Goal: Information Seeking & Learning: Stay updated

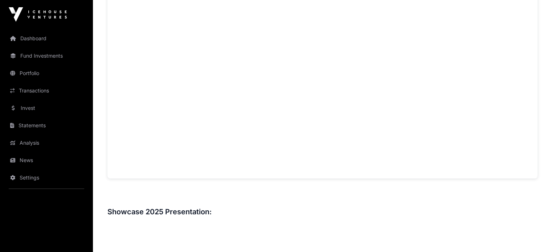
scroll to position [544, 0]
click at [35, 77] on link "Portfolio" at bounding box center [46, 73] width 81 height 16
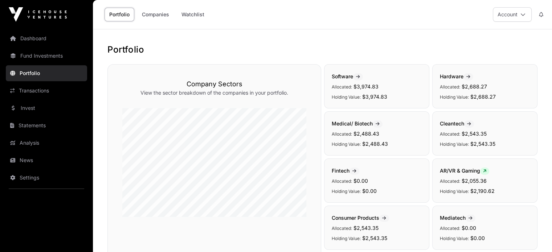
click at [520, 13] on icon at bounding box center [522, 14] width 5 height 5
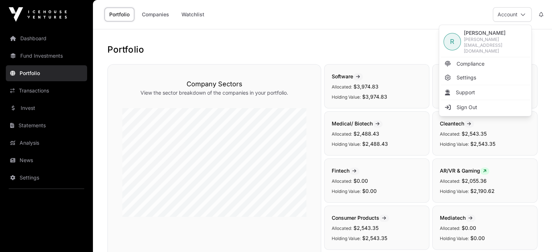
click at [520, 13] on icon at bounding box center [522, 14] width 5 height 5
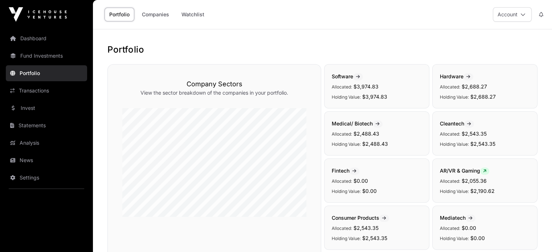
click at [157, 16] on link "Companies" at bounding box center [155, 15] width 37 height 14
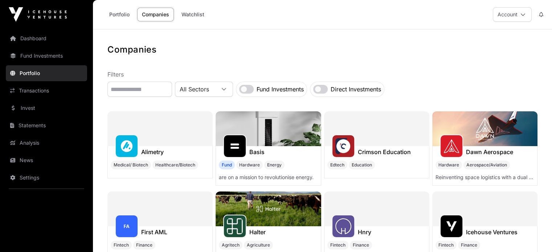
click at [114, 15] on link "Portfolio" at bounding box center [119, 15] width 30 height 14
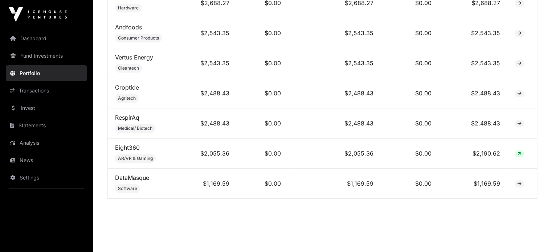
scroll to position [399, 0]
click at [127, 118] on link "RespirAq" at bounding box center [127, 116] width 24 height 7
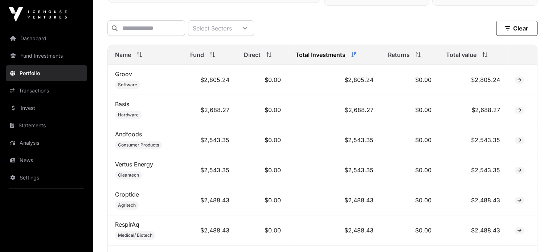
scroll to position [290, 0]
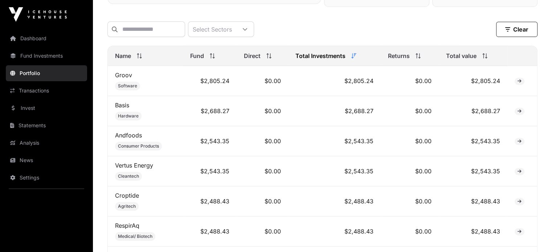
click at [128, 79] on link "Groov" at bounding box center [123, 74] width 17 height 7
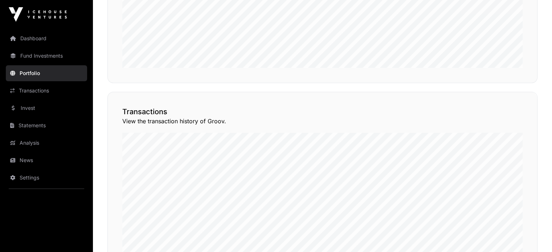
scroll to position [508, 0]
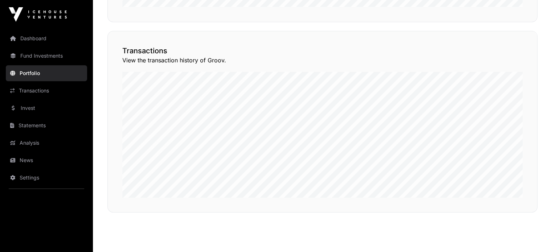
click at [508, 24] on button "View Transactions" at bounding box center [505, 18] width 60 height 12
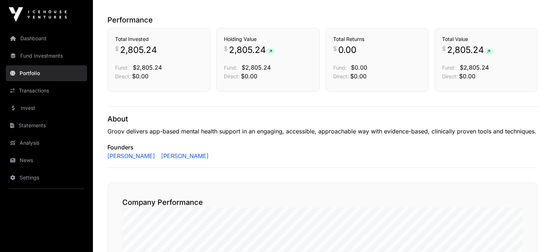
scroll to position [109, 0]
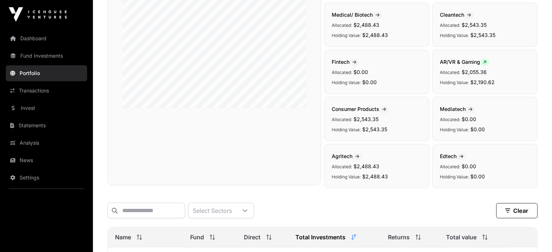
scroll to position [290, 0]
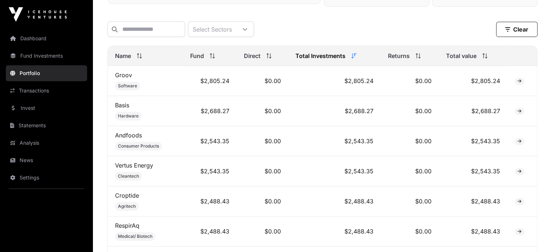
click at [125, 106] on link "Basis" at bounding box center [122, 105] width 14 height 7
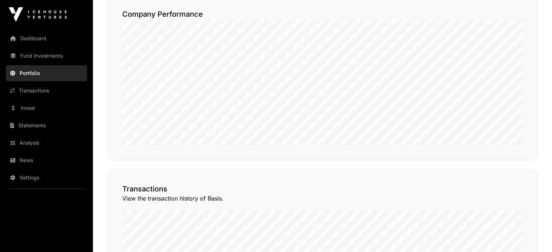
scroll to position [360, 0]
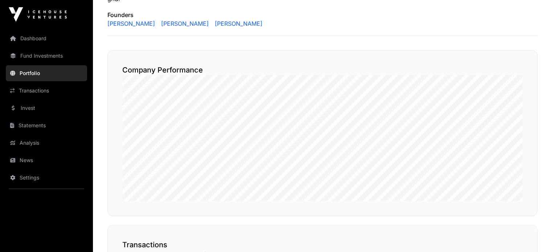
scroll to position [290, 0]
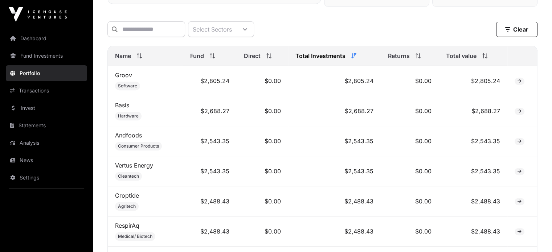
click at [129, 139] on link "Andfoods" at bounding box center [128, 135] width 27 height 7
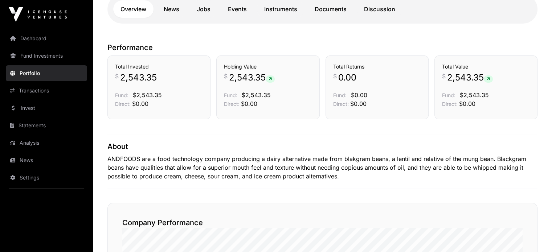
scroll to position [98, 0]
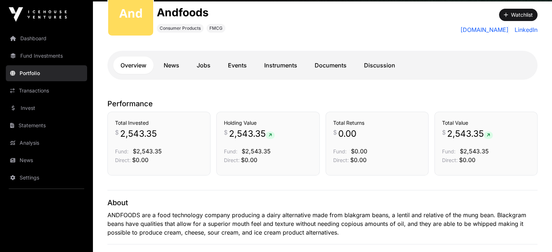
click at [167, 69] on link "News" at bounding box center [171, 65] width 30 height 17
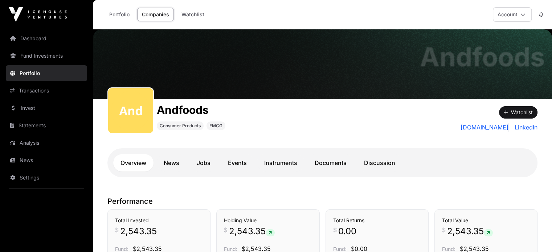
scroll to position [98, 0]
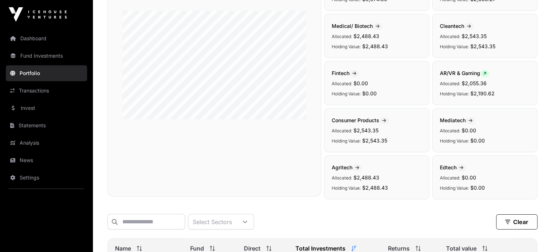
scroll to position [290, 0]
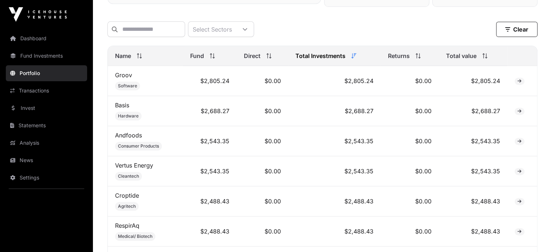
click at [133, 198] on link "Croptide" at bounding box center [127, 195] width 24 height 7
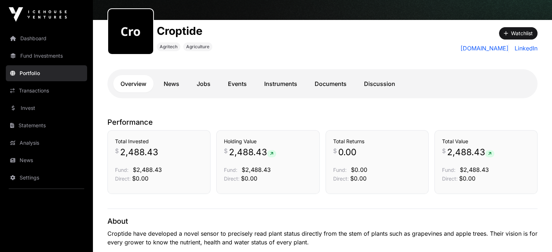
scroll to position [77, 0]
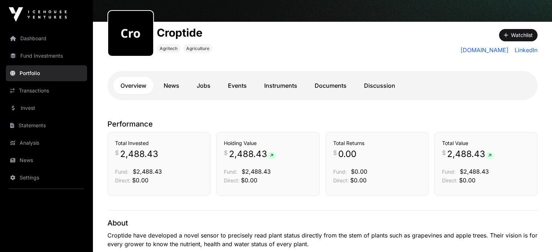
click at [174, 86] on link "News" at bounding box center [171, 85] width 30 height 17
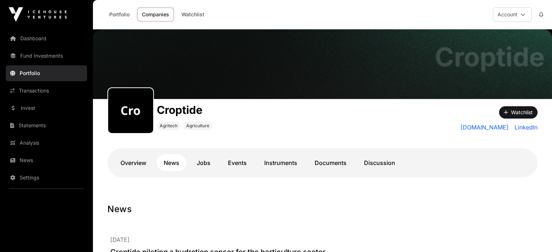
scroll to position [77, 0]
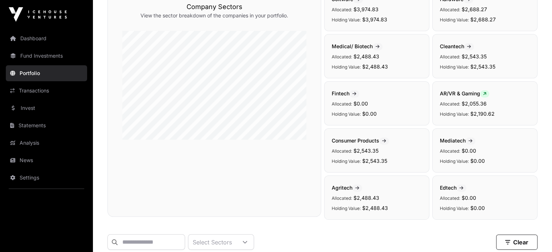
scroll to position [290, 0]
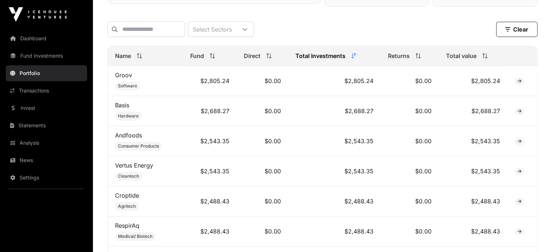
click at [136, 229] on link "RespirAq" at bounding box center [127, 225] width 24 height 7
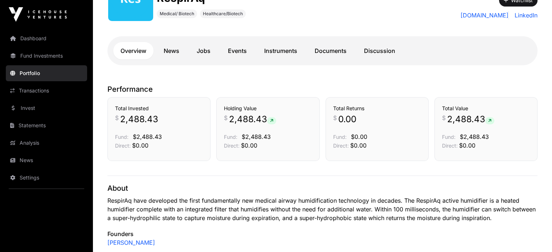
scroll to position [13, 0]
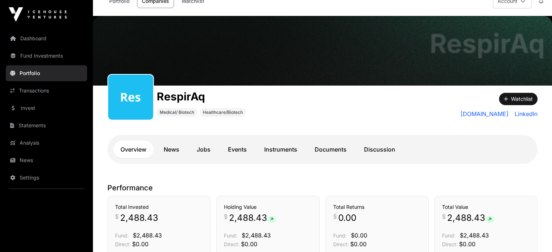
click at [169, 148] on link "News" at bounding box center [171, 149] width 30 height 17
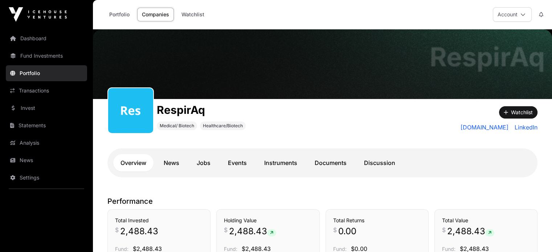
scroll to position [13, 0]
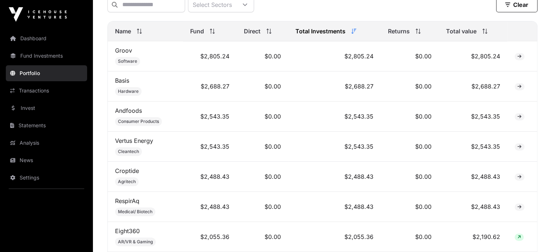
scroll to position [327, 0]
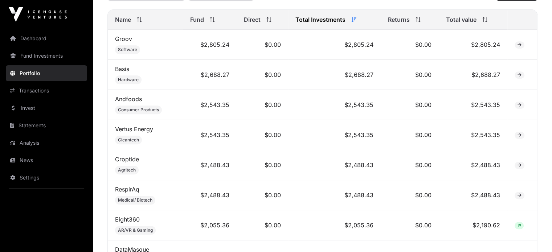
click at [133, 223] on link "Eight360" at bounding box center [127, 219] width 25 height 7
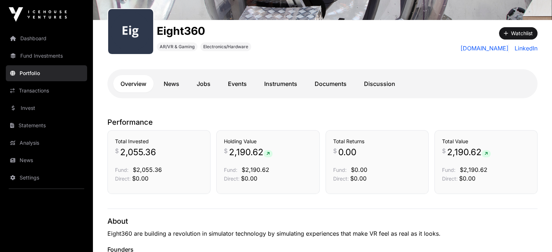
scroll to position [19, 0]
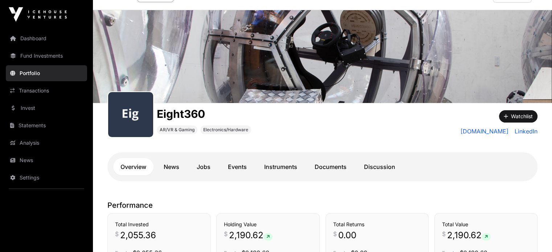
click at [169, 167] on link "News" at bounding box center [171, 166] width 30 height 17
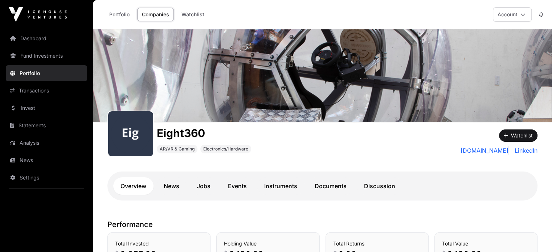
scroll to position [19, 0]
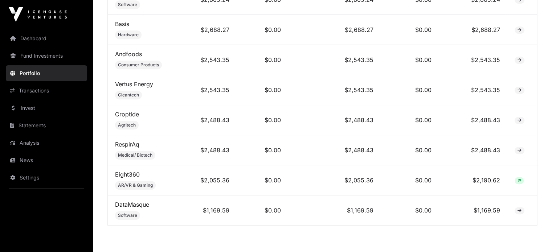
scroll to position [399, 0]
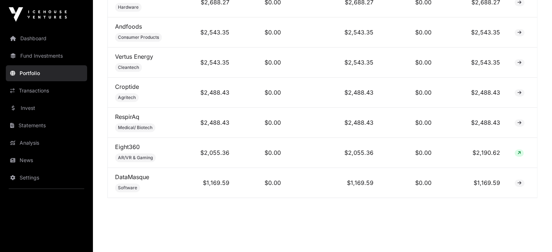
click at [132, 149] on link "Eight360" at bounding box center [127, 146] width 25 height 7
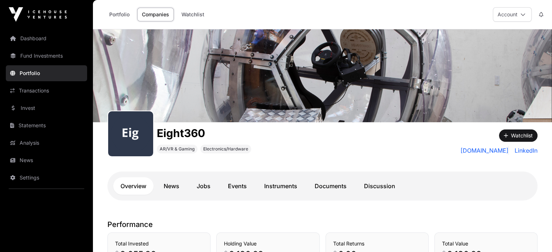
click at [172, 185] on link "News" at bounding box center [171, 185] width 30 height 17
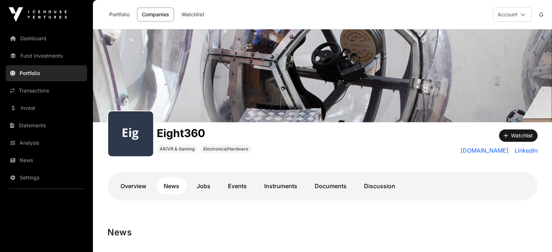
click at [171, 187] on link "News" at bounding box center [171, 185] width 30 height 17
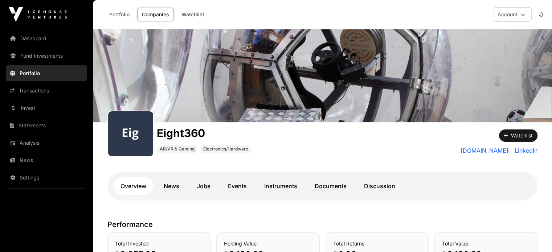
scroll to position [399, 0]
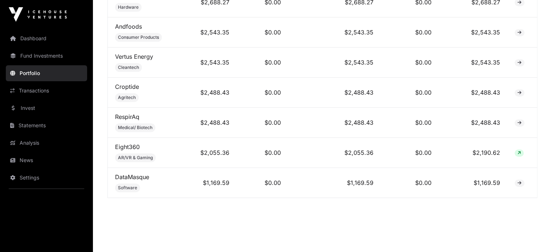
click at [134, 179] on link "DataMasque" at bounding box center [132, 176] width 34 height 7
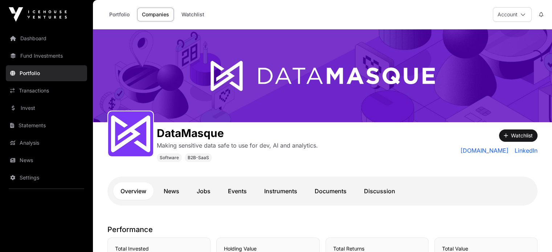
click at [181, 190] on link "News" at bounding box center [171, 190] width 30 height 17
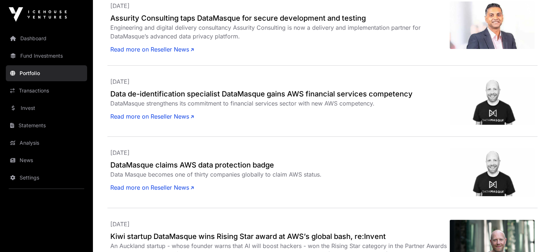
scroll to position [181, 0]
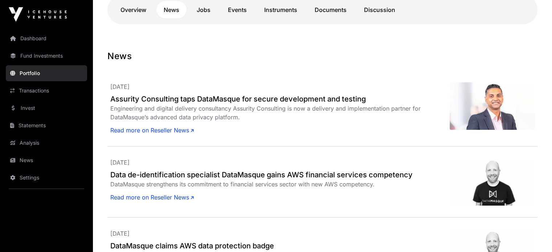
click at [144, 97] on h2 "Assurity Consulting taps DataMasque for secure development and testing" at bounding box center [279, 99] width 339 height 10
